Goal: Find specific page/section

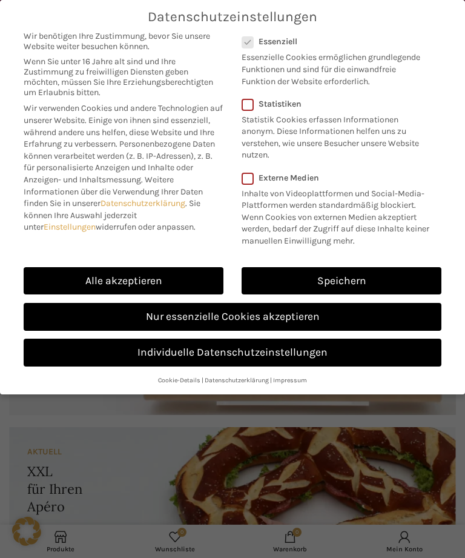
click at [258, 315] on link "Nur essenzielle Cookies akzeptieren" at bounding box center [233, 317] width 418 height 28
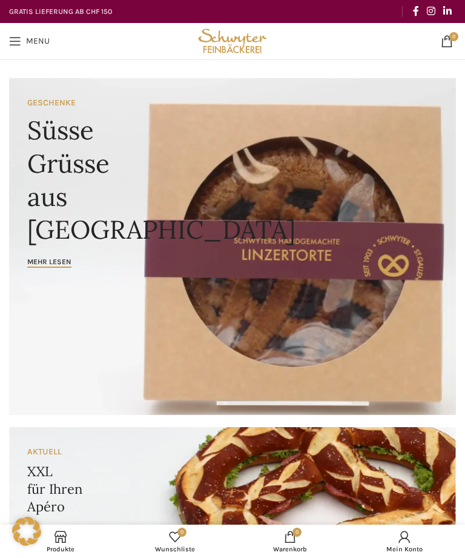
click at [23, 38] on link "Menu" at bounding box center [29, 41] width 53 height 24
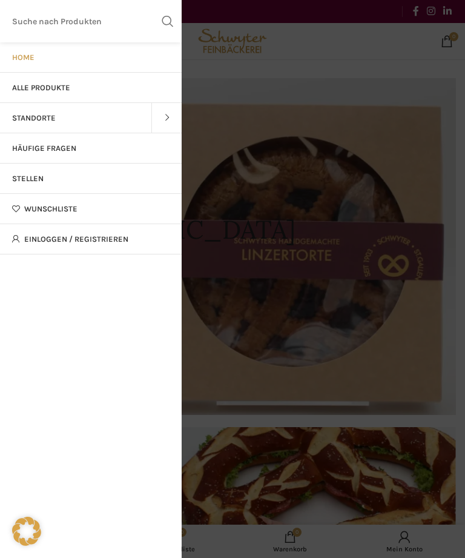
click at [176, 122] on span at bounding box center [166, 118] width 30 height 30
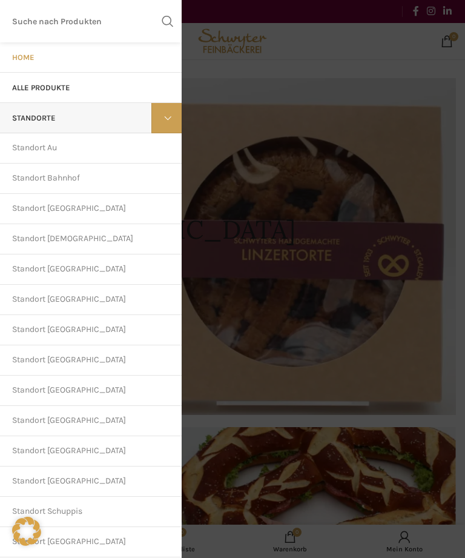
click at [82, 272] on link "Standort [GEOGRAPHIC_DATA]" at bounding box center [91, 269] width 182 height 30
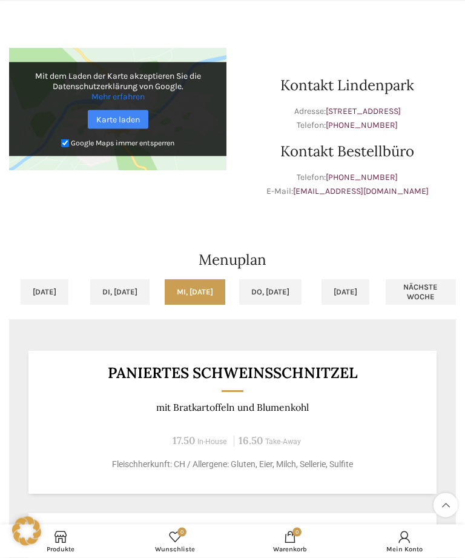
scroll to position [459, 0]
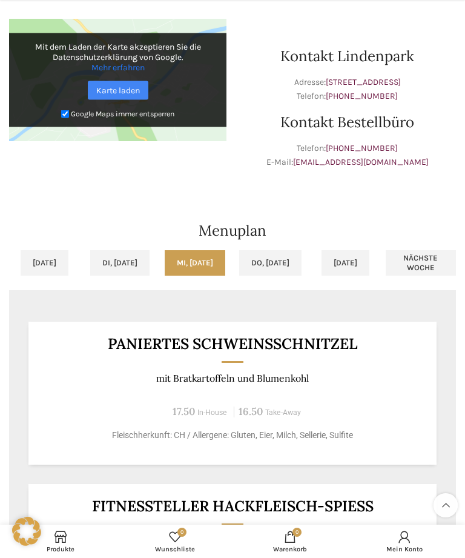
click at [356, 268] on link "[DATE]" at bounding box center [346, 262] width 48 height 25
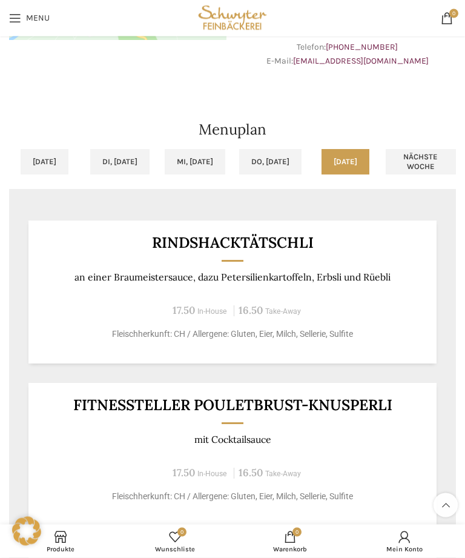
scroll to position [542, 0]
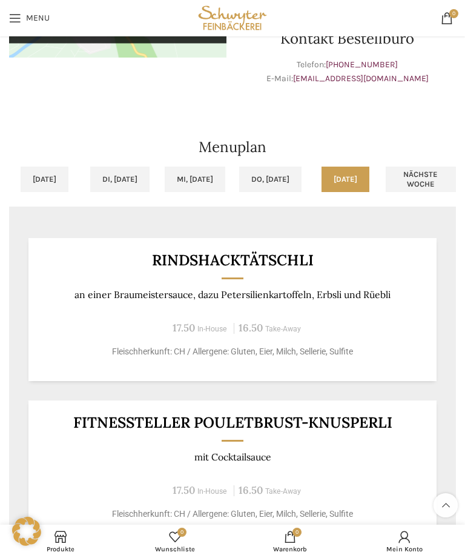
click at [432, 182] on link "Nächste Woche" at bounding box center [421, 179] width 70 height 25
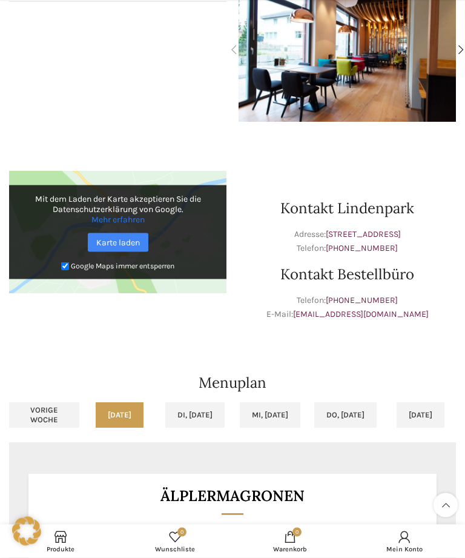
click at [202, 415] on link "Di, [DATE]" at bounding box center [194, 415] width 59 height 25
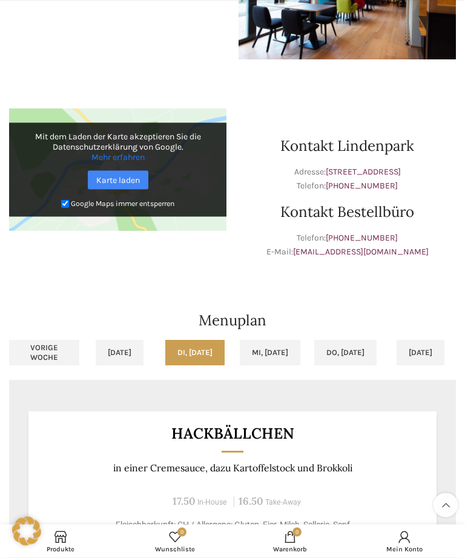
scroll to position [377, 0]
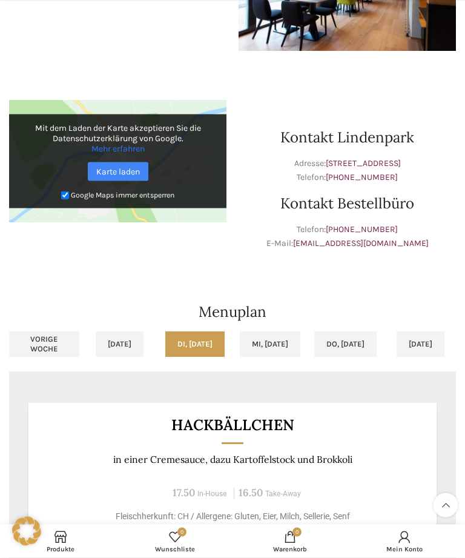
click at [286, 354] on link "Mi, [DATE]" at bounding box center [270, 344] width 61 height 25
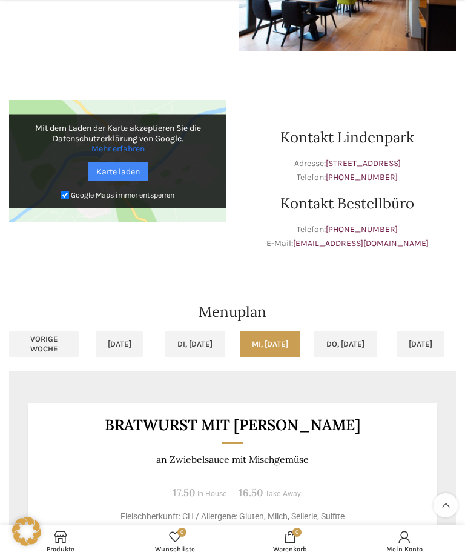
click at [349, 338] on link "Do, [DATE]" at bounding box center [345, 343] width 62 height 25
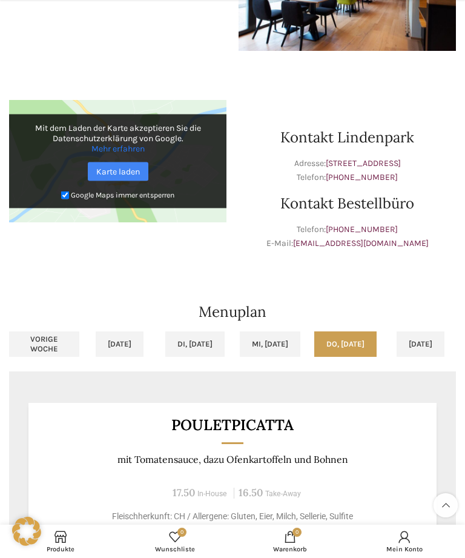
click at [405, 339] on link "[DATE]" at bounding box center [421, 343] width 48 height 25
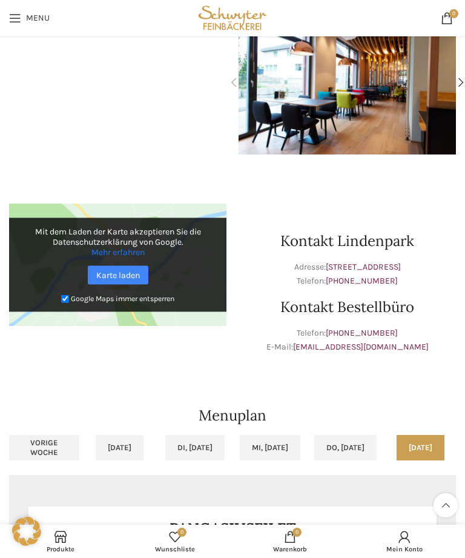
scroll to position [273, 0]
